Goal: Task Accomplishment & Management: Manage account settings

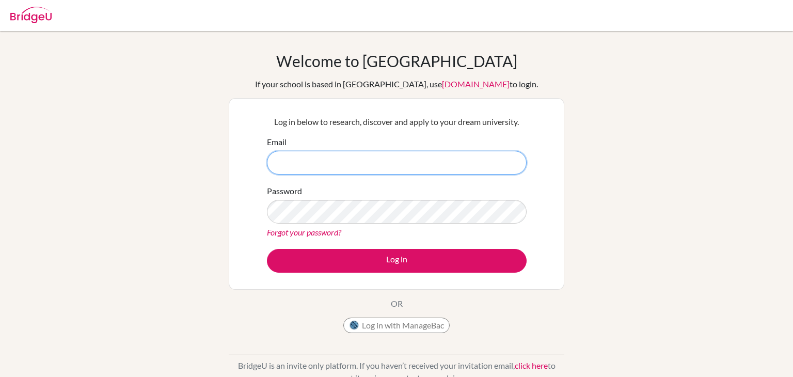
click at [377, 170] on input "Email" at bounding box center [397, 163] width 260 height 24
type input "[PERSON_NAME][EMAIL_ADDRESS][DOMAIN_NAME]"
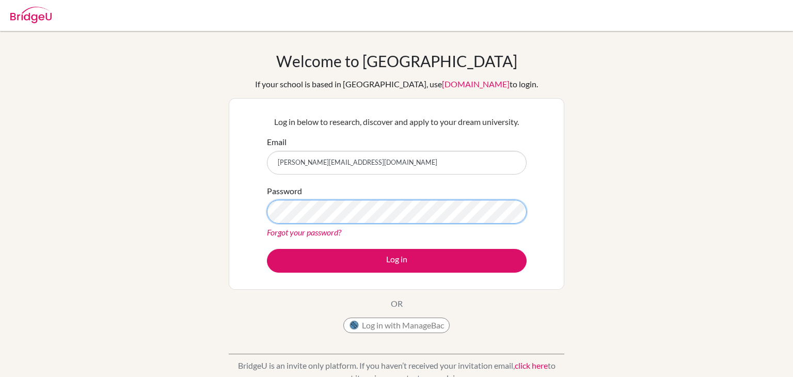
click at [267, 249] on button "Log in" at bounding box center [397, 261] width 260 height 24
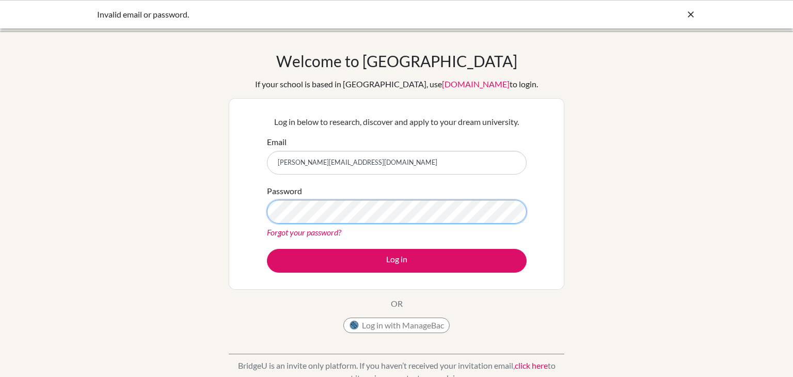
click at [267, 249] on button "Log in" at bounding box center [397, 261] width 260 height 24
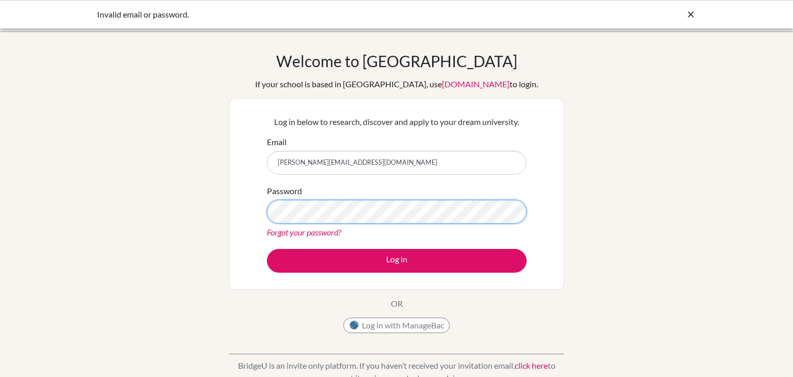
click at [267, 249] on button "Log in" at bounding box center [397, 261] width 260 height 24
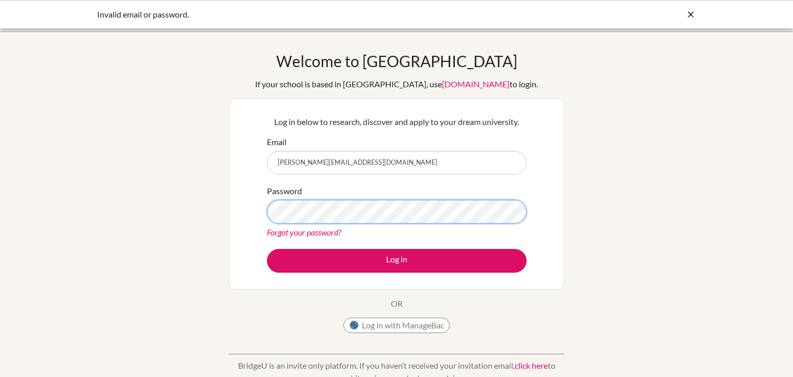
click at [267, 249] on button "Log in" at bounding box center [397, 261] width 260 height 24
click at [319, 235] on link "Forgot your password?" at bounding box center [304, 232] width 74 height 10
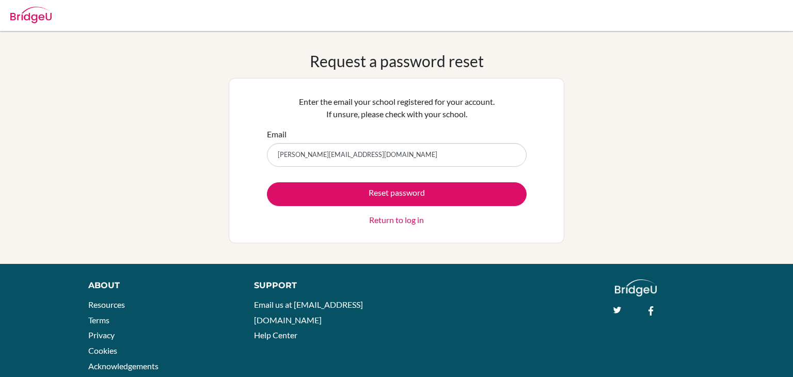
type input "[PERSON_NAME][EMAIL_ADDRESS][DOMAIN_NAME]"
click at [267, 182] on button "Reset password" at bounding box center [397, 194] width 260 height 24
